Goal: Understand process/instructions: Learn how to perform a task or action

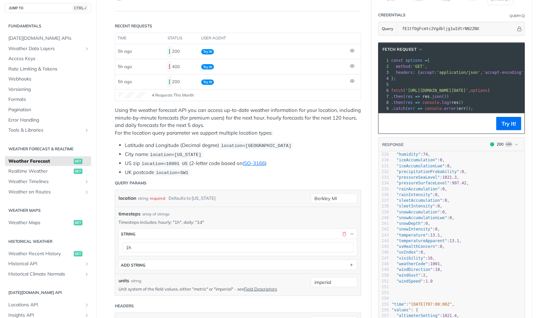
scroll to position [4, 0]
click at [32, 255] on span "Weather Recent History" at bounding box center [40, 253] width 64 height 7
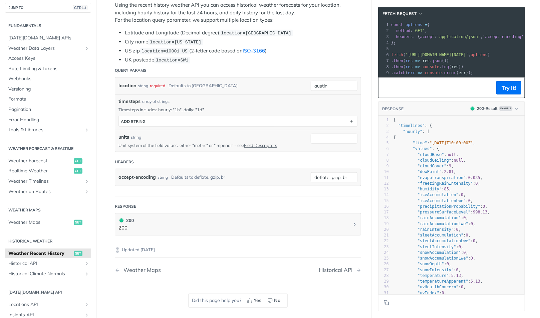
scroll to position [151, 0]
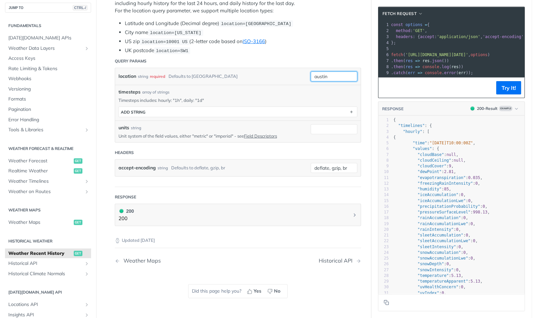
click at [331, 73] on input "austin" at bounding box center [334, 76] width 47 height 10
type input "Berkley MI"
click at [278, 159] on div "accept-encoding string Defaults to deflate, gzip, br deflate, gzip, br" at bounding box center [238, 167] width 246 height 17
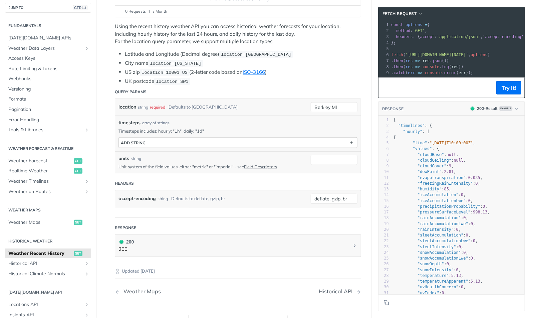
scroll to position [119, 0]
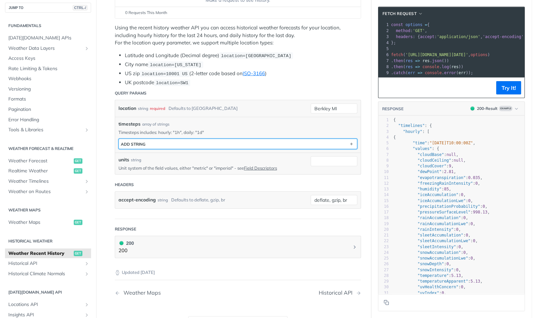
click at [170, 143] on button "ADD string" at bounding box center [238, 144] width 238 height 10
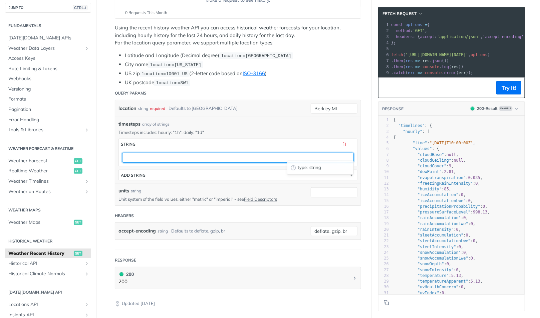
click at [167, 154] on input "text" at bounding box center [238, 157] width 232 height 10
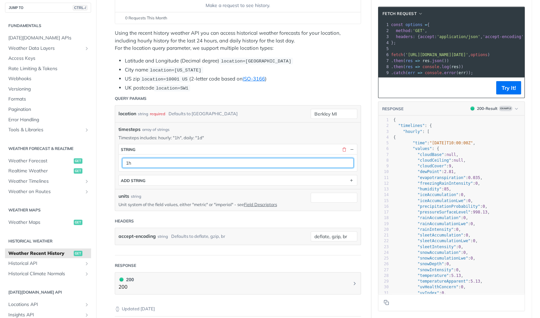
scroll to position [111, 0]
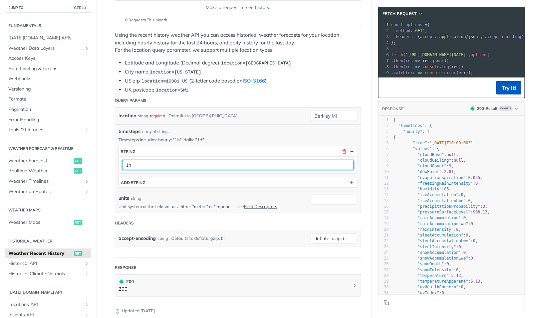
type input "1h"
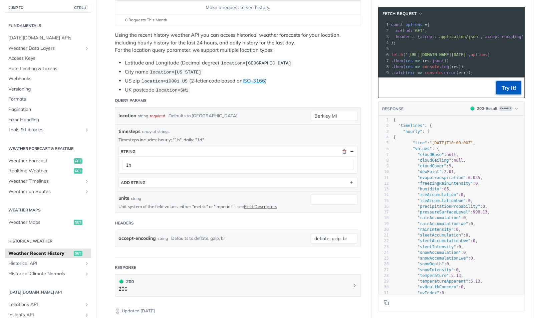
click at [500, 91] on button "Try It!" at bounding box center [508, 87] width 25 height 13
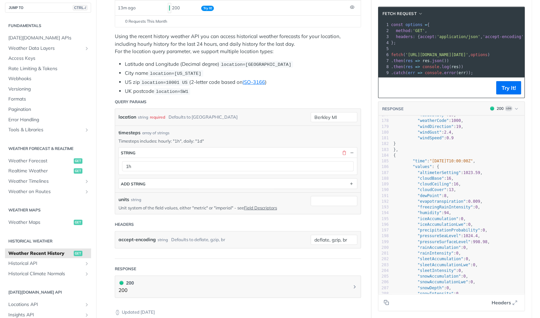
scroll to position [301, 0]
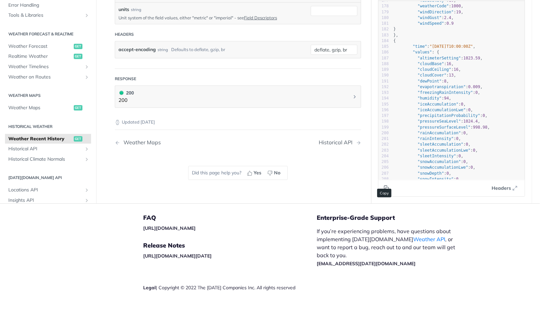
click at [384, 185] on icon "Copy to clipboard" at bounding box center [386, 187] width 5 height 5
